Goal: Task Accomplishment & Management: Use online tool/utility

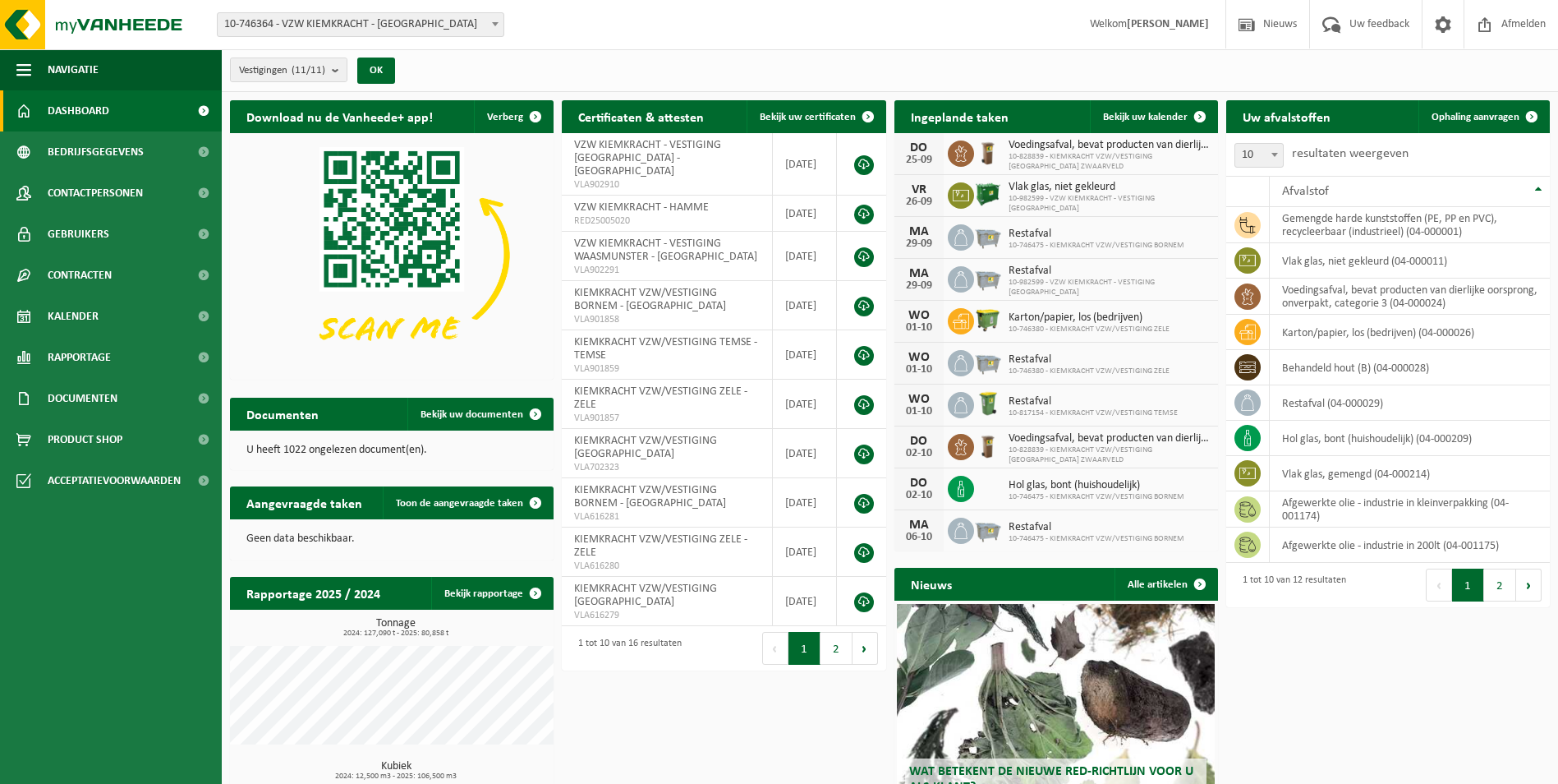
click at [467, 29] on span "10-746364 - VZW KIEMKRACHT - [GEOGRAPHIC_DATA]" at bounding box center [361, 24] width 285 height 23
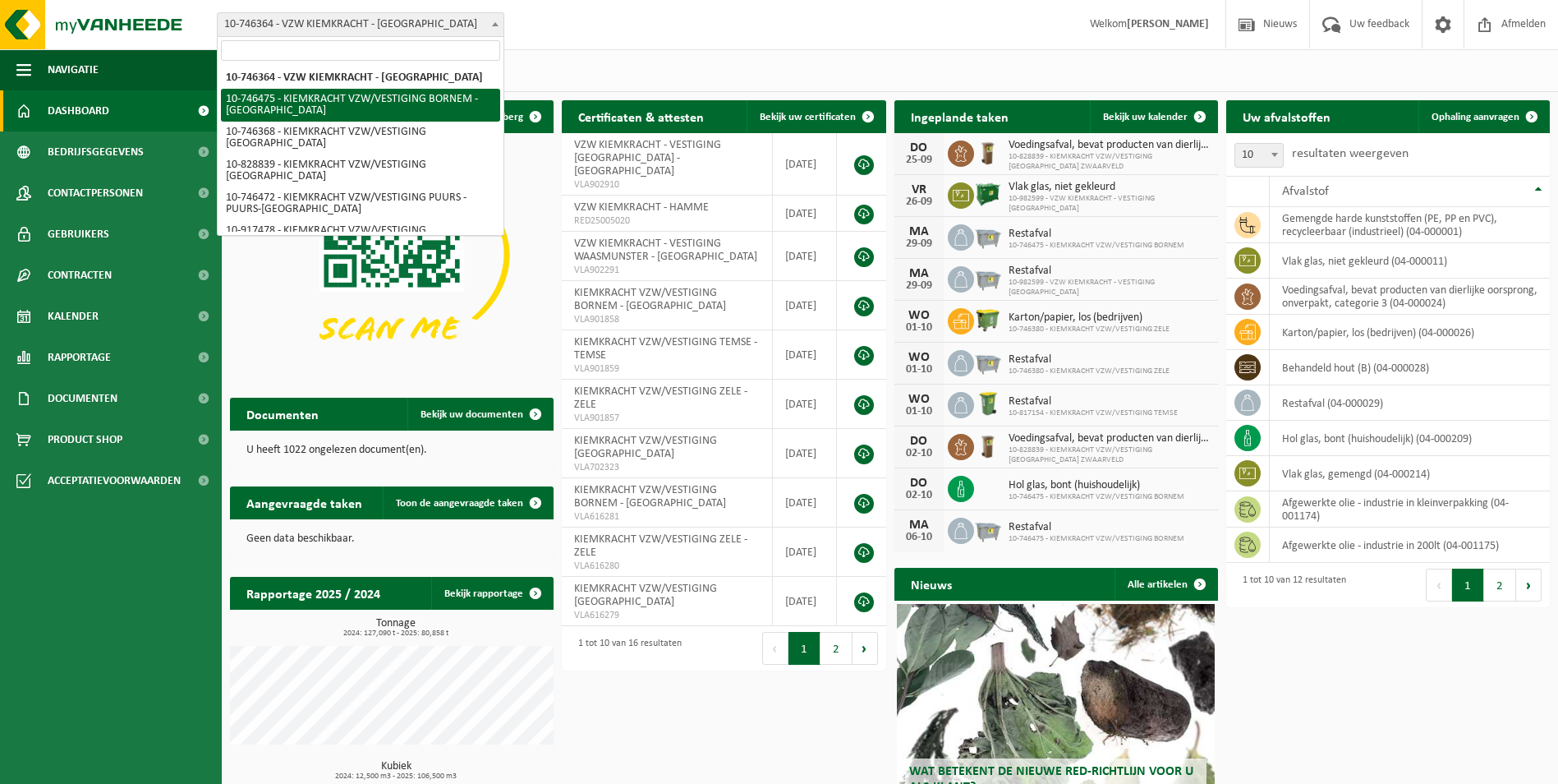
select select "5837"
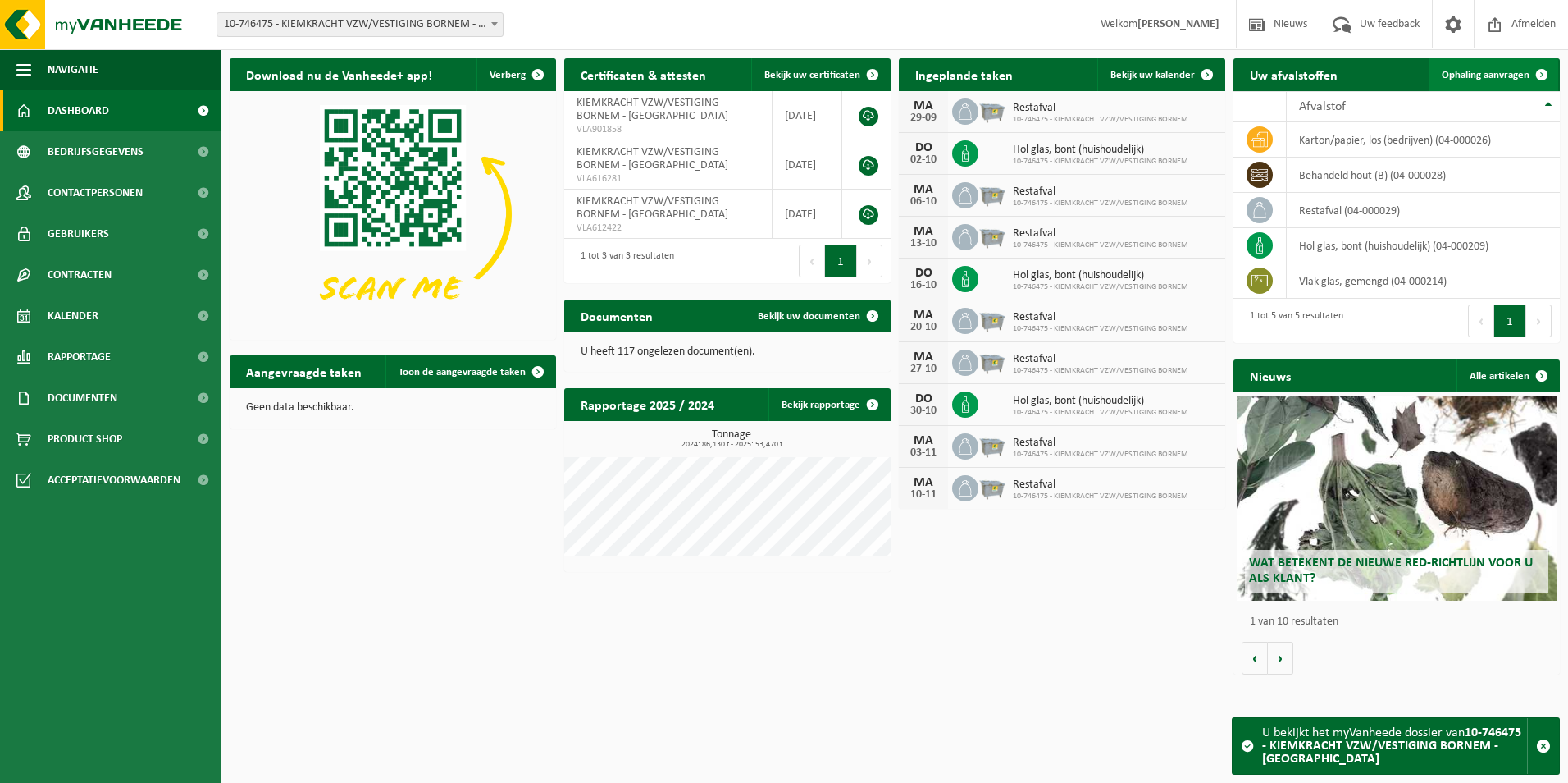
click at [1489, 74] on span "Ophaling aanvragen" at bounding box center [1486, 74] width 88 height 10
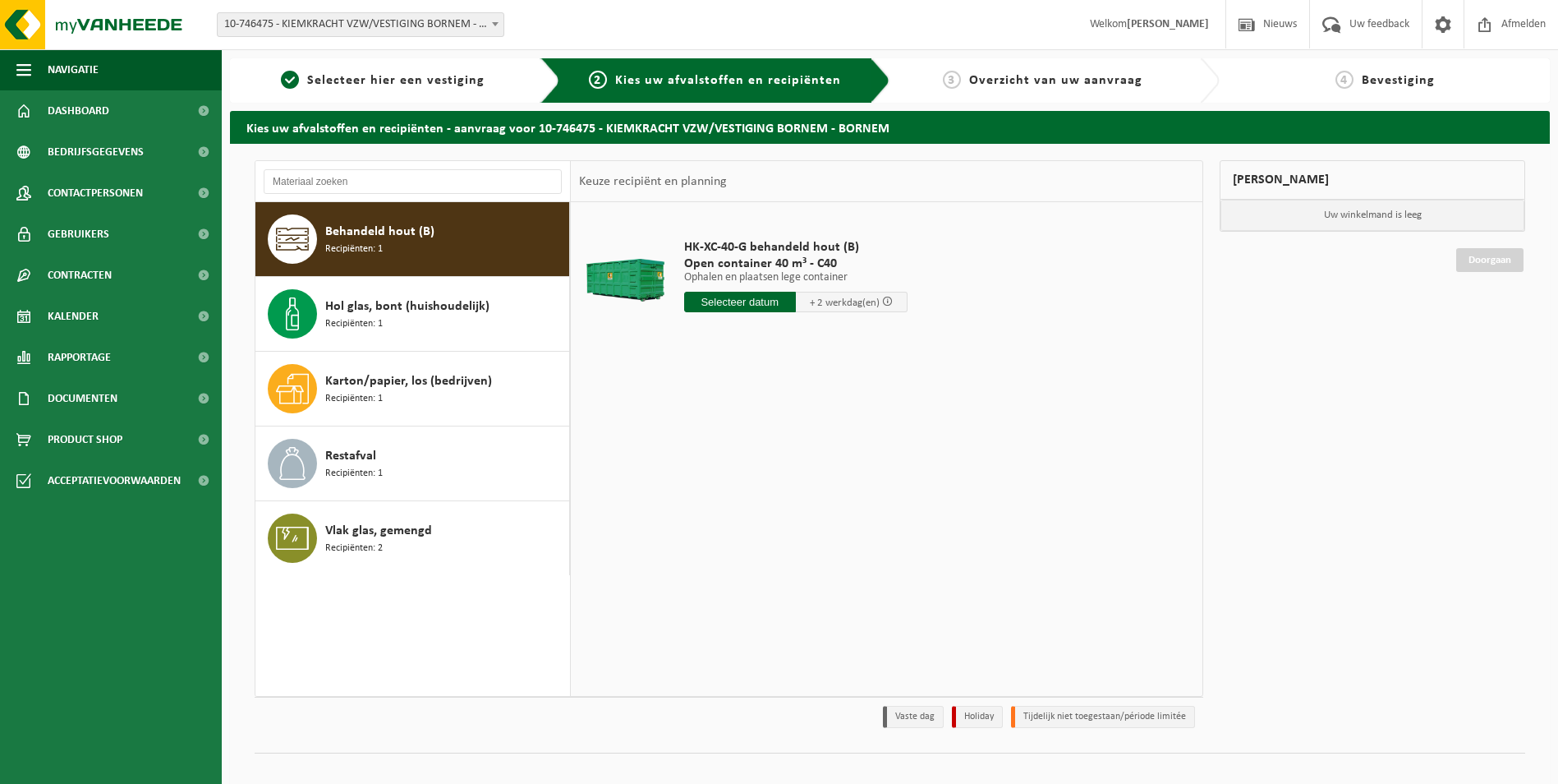
click at [755, 302] on input "text" at bounding box center [740, 302] width 112 height 21
click at [815, 475] on div "26" at bounding box center [814, 474] width 29 height 26
type input "Van 2025-09-26"
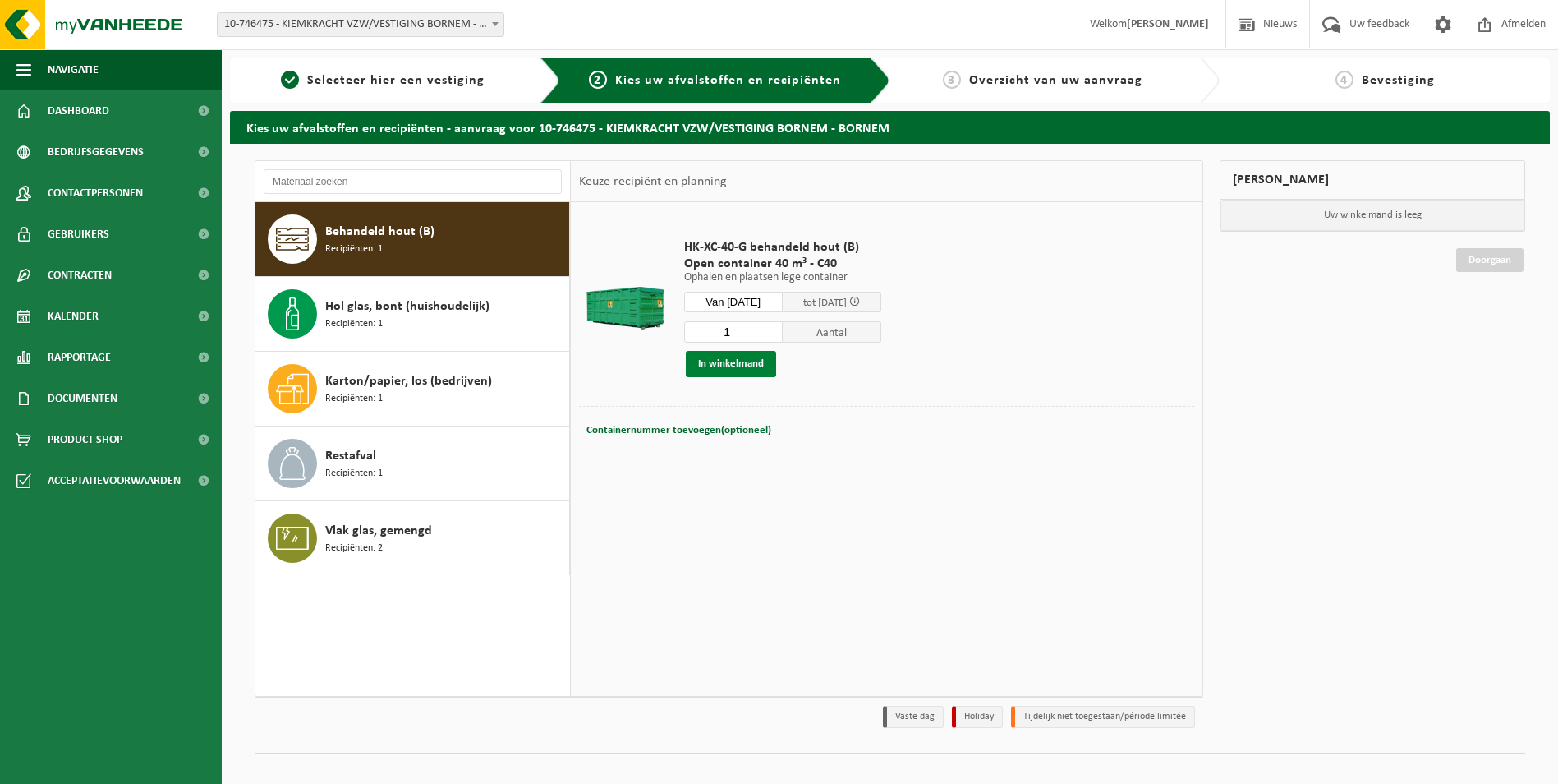
click at [730, 364] on button "In winkelmand" at bounding box center [731, 364] width 90 height 26
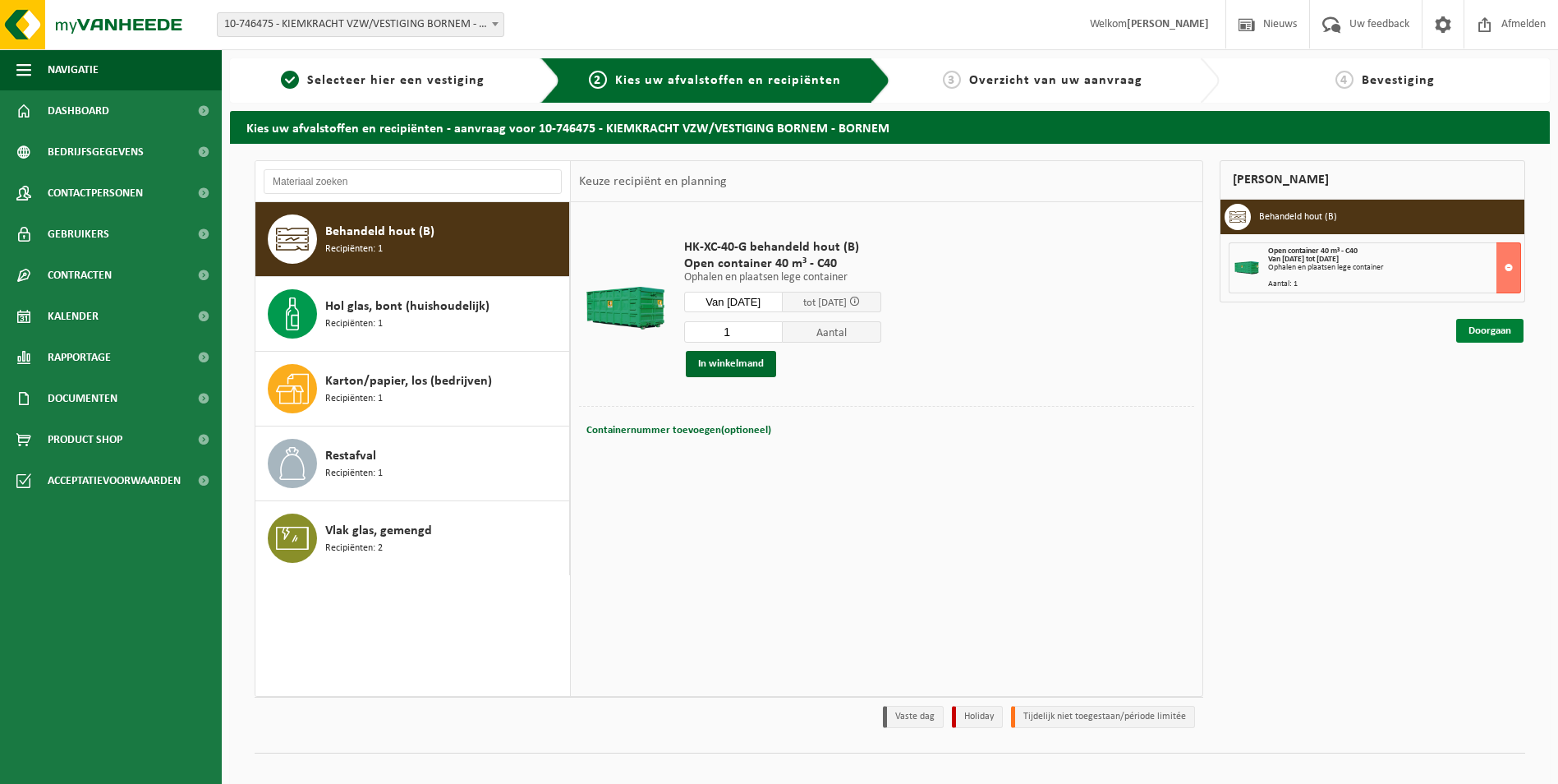
click at [1504, 338] on link "Doorgaan" at bounding box center [1490, 330] width 68 height 23
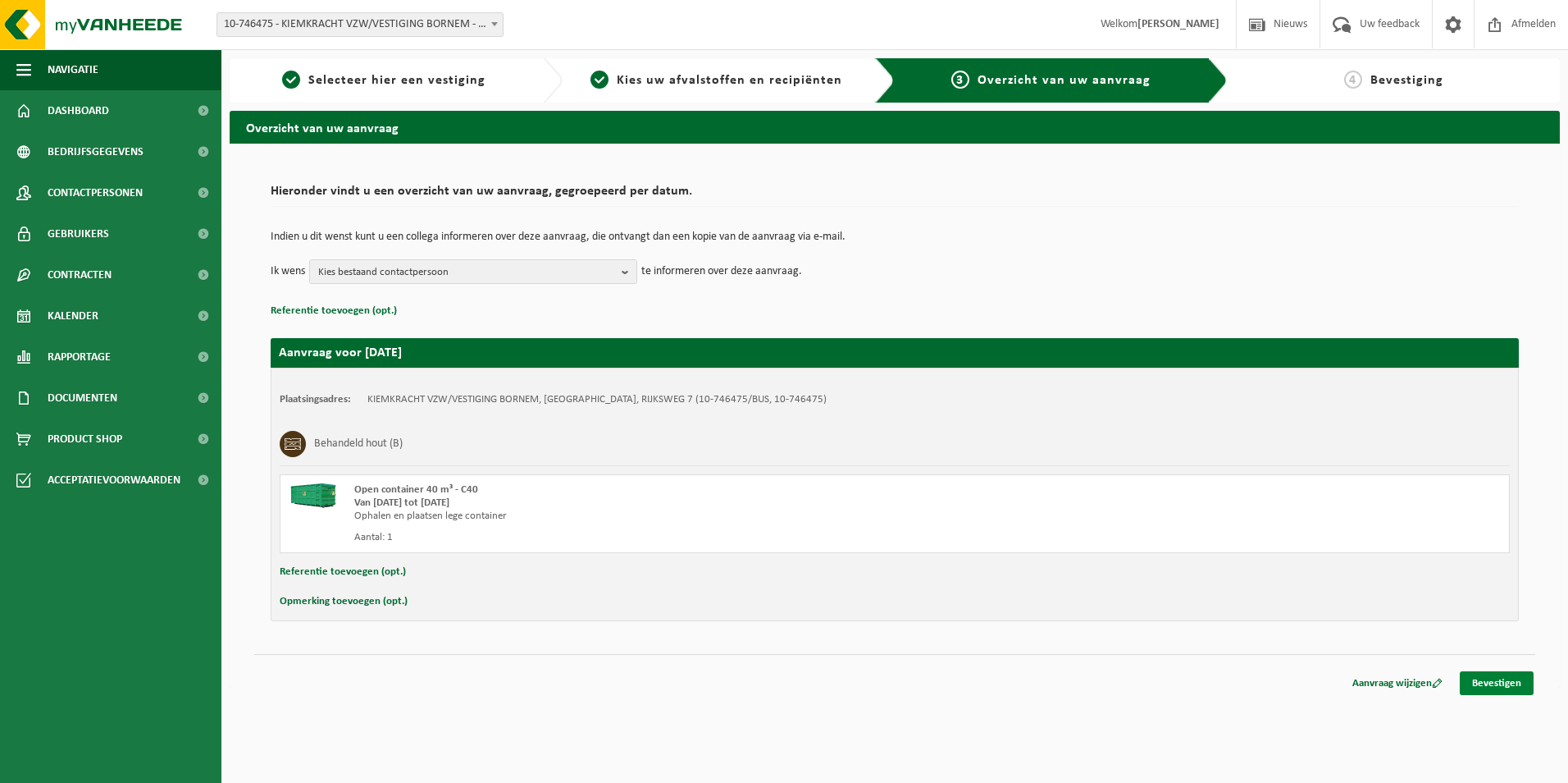
click at [1481, 685] on link "Bevestigen" at bounding box center [1496, 683] width 74 height 23
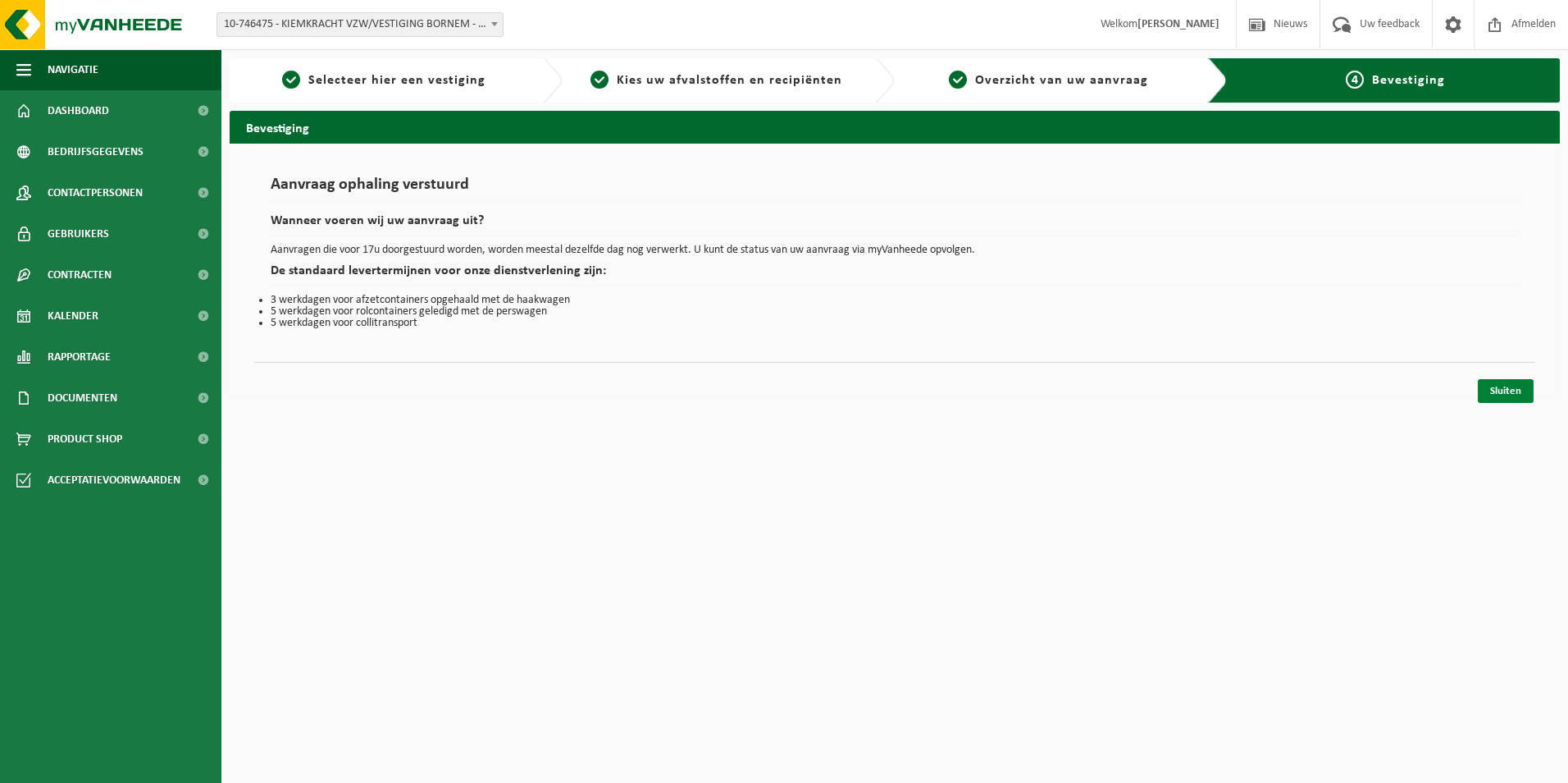
click at [1516, 390] on link "Sluiten" at bounding box center [1504, 390] width 55 height 23
